Goal: Navigation & Orientation: Find specific page/section

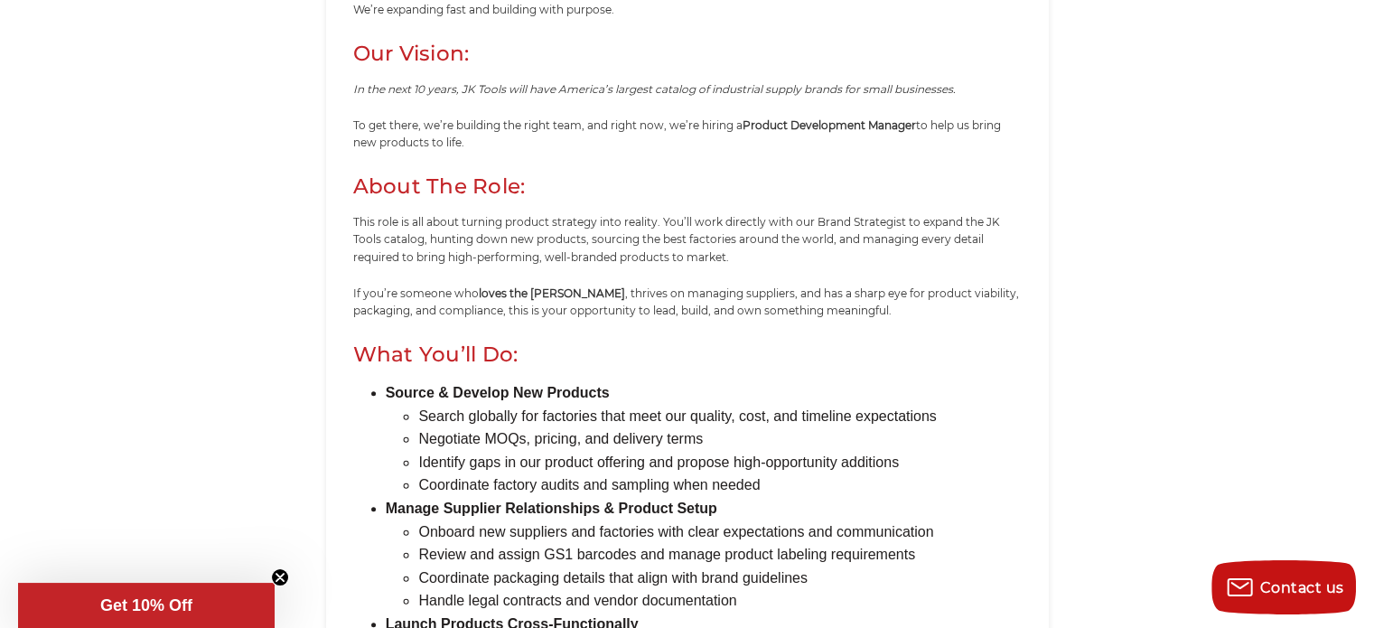
scroll to position [1959, 0]
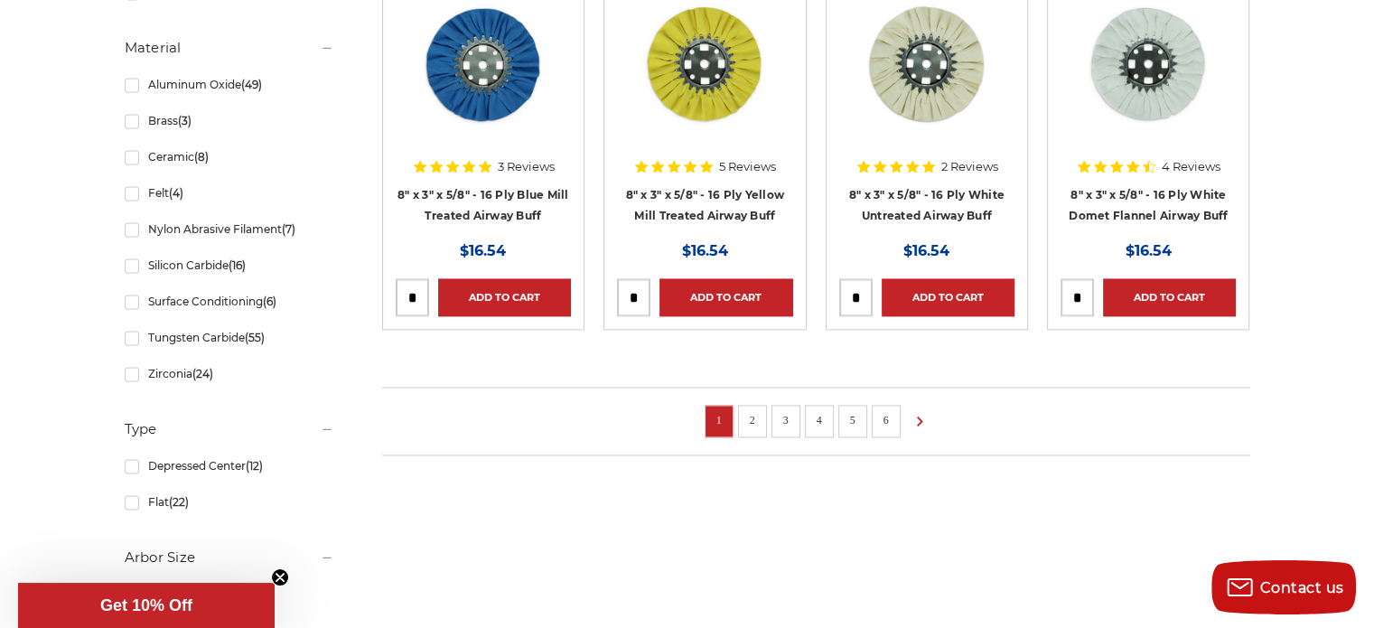
scroll to position [2674, 0]
